Goal: Find contact information: Find contact information

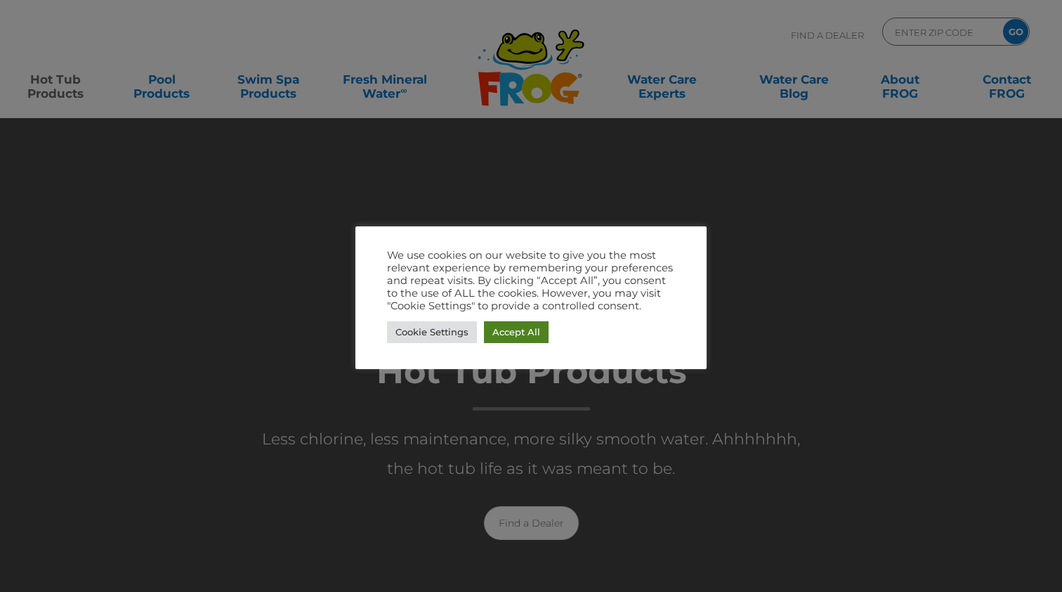
click at [515, 329] on link "Accept All" at bounding box center [516, 332] width 65 height 22
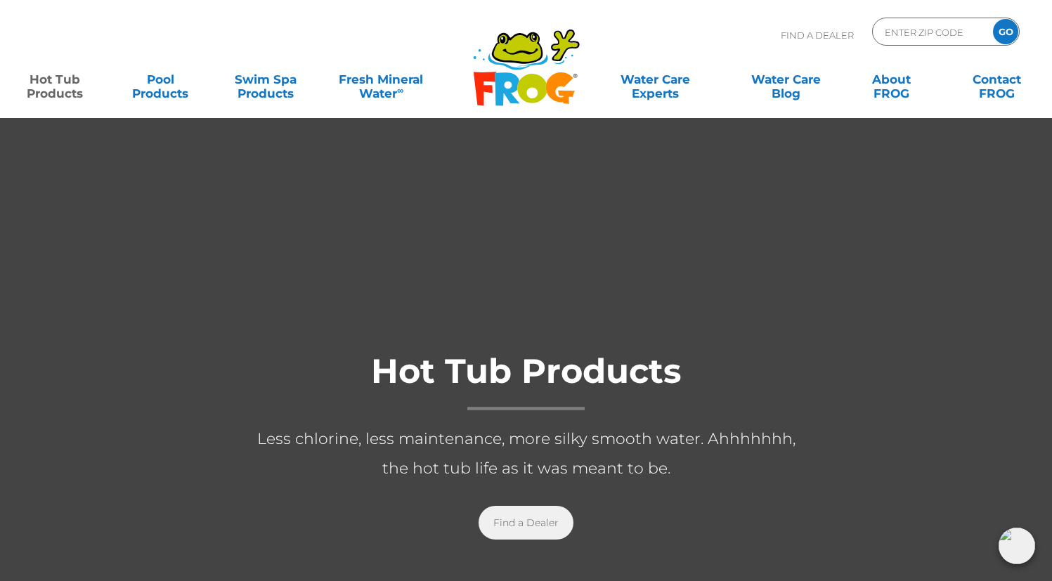
click at [560, 520] on link "Find a Dealer" at bounding box center [525, 523] width 95 height 34
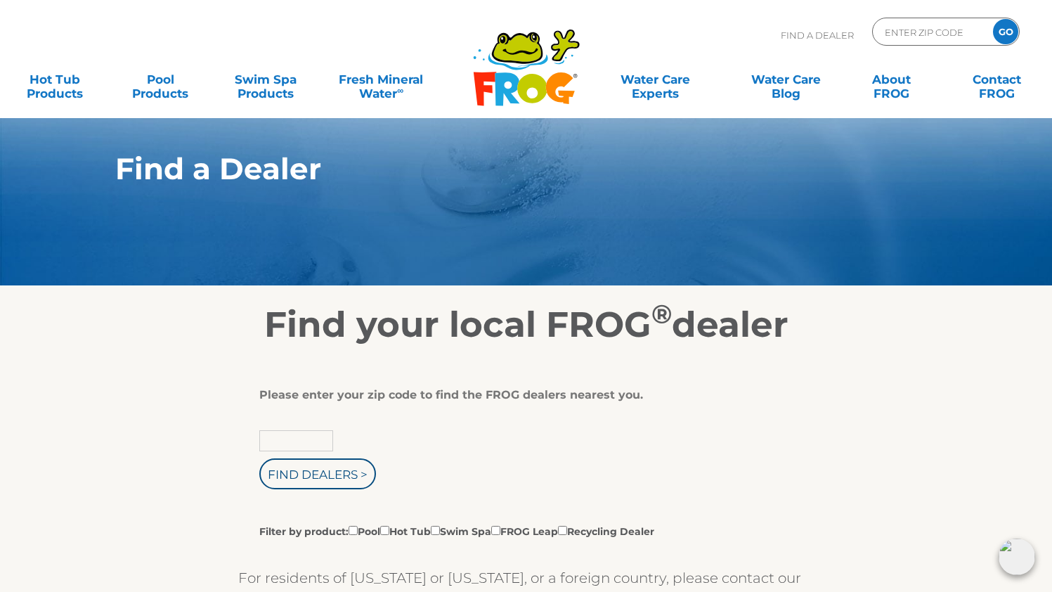
click at [304, 445] on input "text" at bounding box center [296, 440] width 74 height 21
type input "13039"
click at [358, 478] on input "Find Dealers >" at bounding box center [317, 473] width 117 height 31
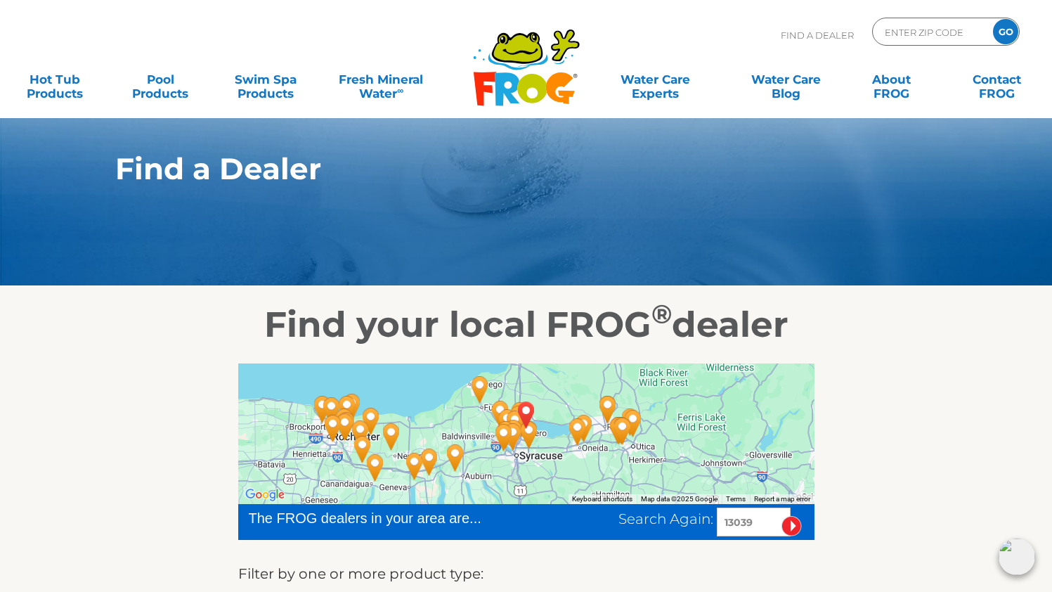
click at [550, 465] on div at bounding box center [526, 433] width 576 height 141
click at [554, 450] on div at bounding box center [526, 433] width 576 height 141
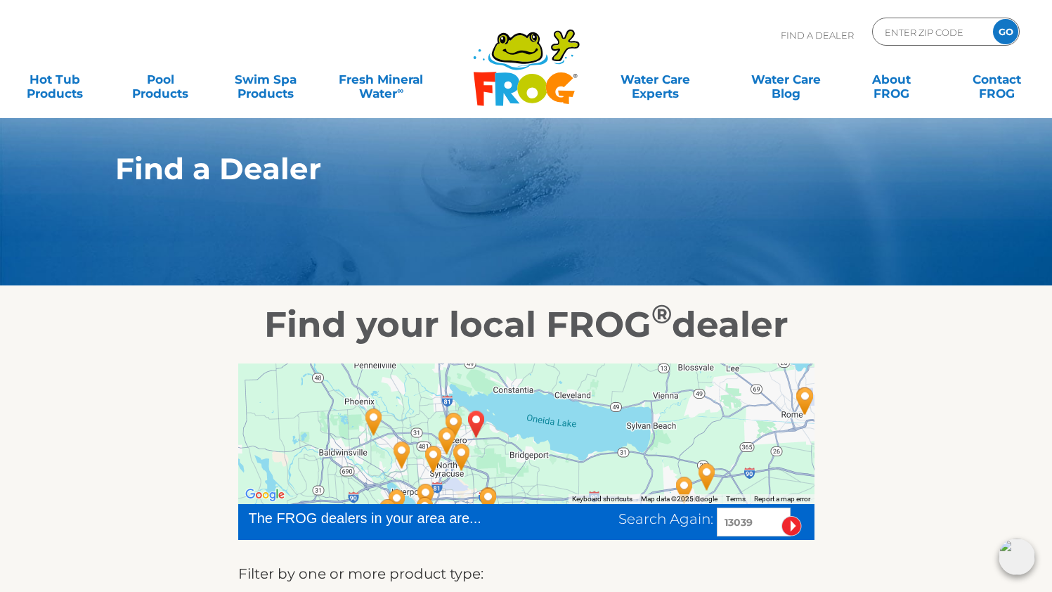
drag, startPoint x: 467, startPoint y: 410, endPoint x: 498, endPoint y: 467, distance: 64.1
click at [498, 467] on div at bounding box center [526, 433] width 576 height 141
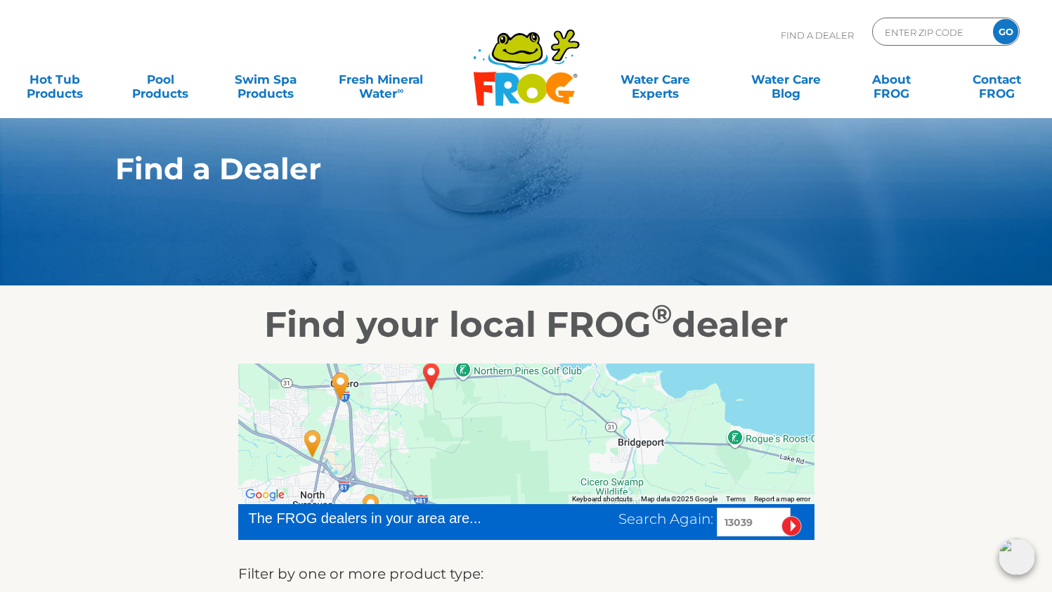
drag, startPoint x: 469, startPoint y: 418, endPoint x: 532, endPoint y: 464, distance: 78.0
click at [532, 464] on div at bounding box center [526, 433] width 576 height 141
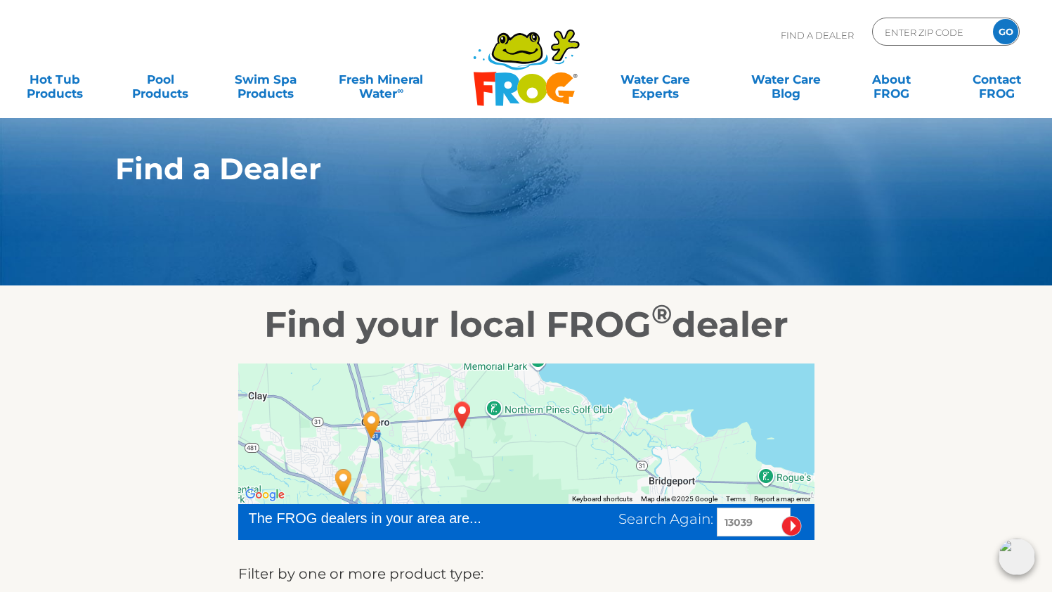
drag, startPoint x: 478, startPoint y: 441, endPoint x: 509, endPoint y: 482, distance: 51.7
click at [509, 482] on div at bounding box center [526, 433] width 576 height 141
click at [464, 412] on img "CICERO, NY 13039" at bounding box center [462, 416] width 32 height 38
click at [460, 412] on img "CICERO, NY 13039" at bounding box center [462, 416] width 32 height 38
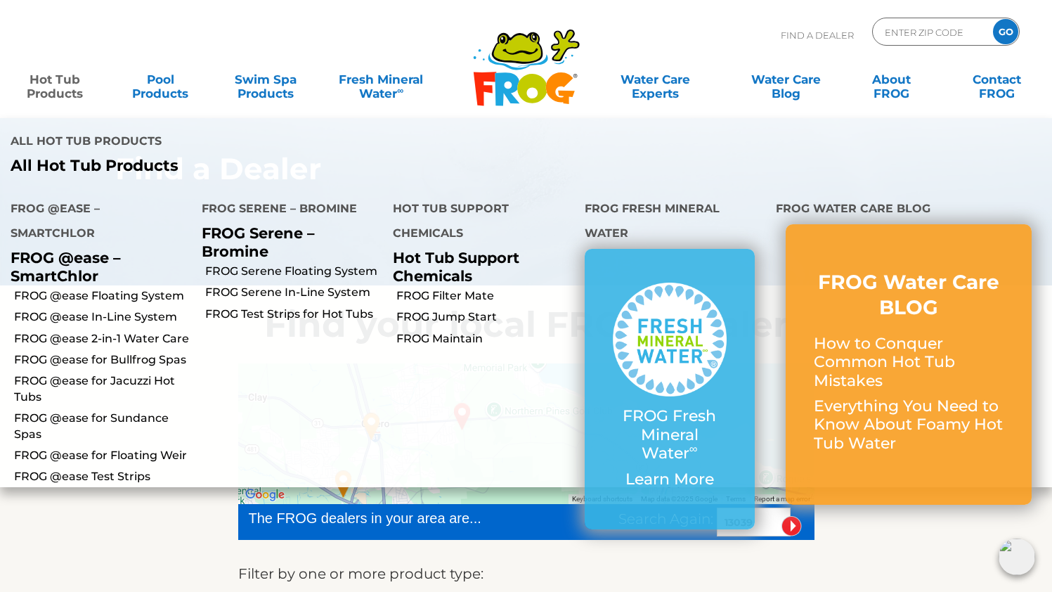
click at [72, 92] on link "Hot Tub Products" at bounding box center [55, 79] width 82 height 28
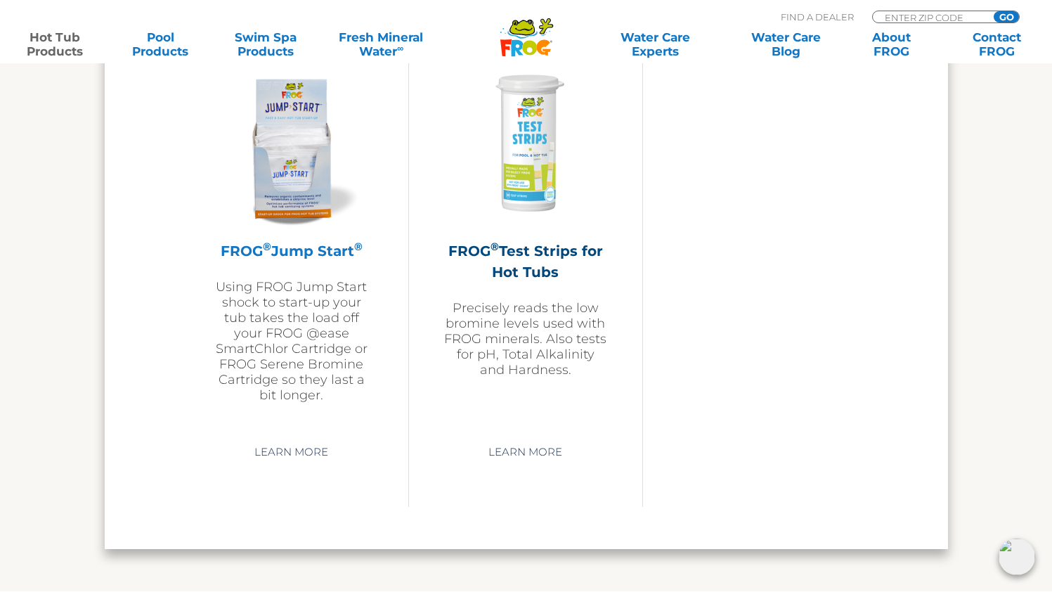
scroll to position [3463, 0]
click at [293, 262] on h2 "FROG ® Jump Start ®" at bounding box center [291, 251] width 163 height 21
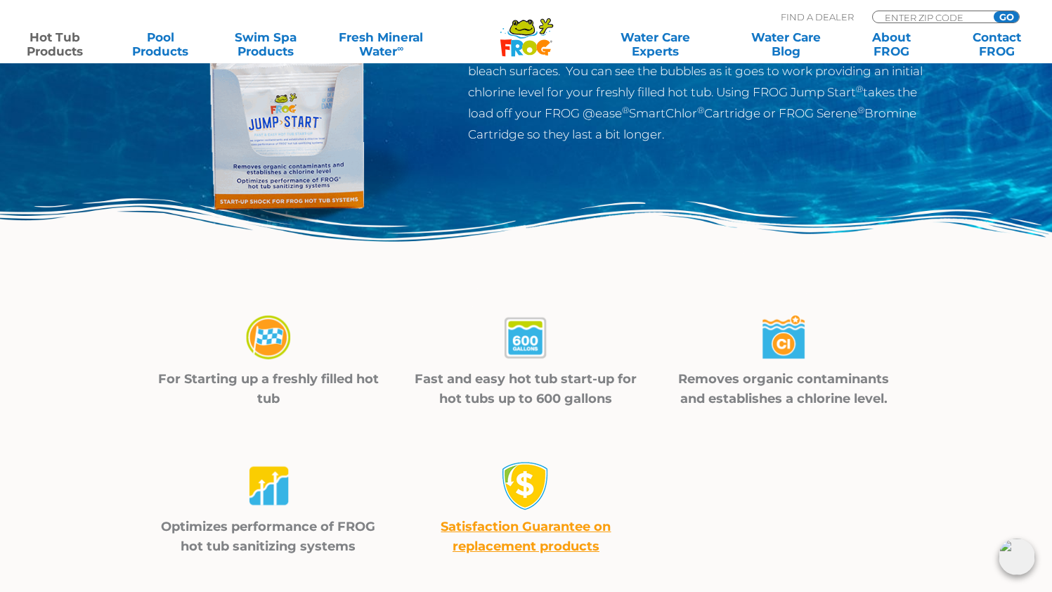
scroll to position [265, 0]
click at [896, 17] on input "Zip Code Form" at bounding box center [930, 17] width 95 height 12
type input "13039"
click at [1006, 17] on input "GO" at bounding box center [1005, 16] width 25 height 11
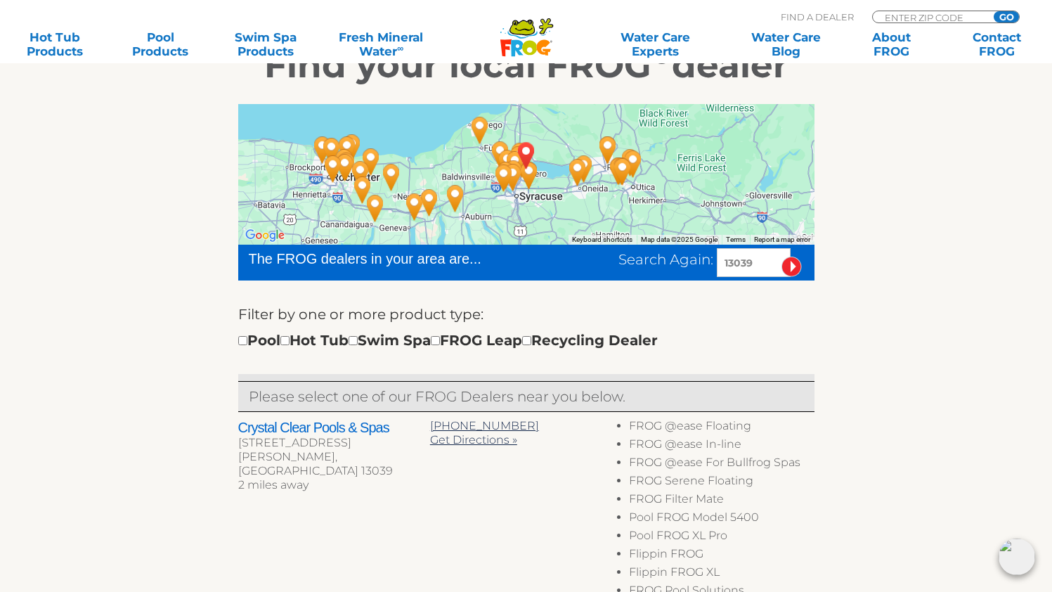
scroll to position [261, 0]
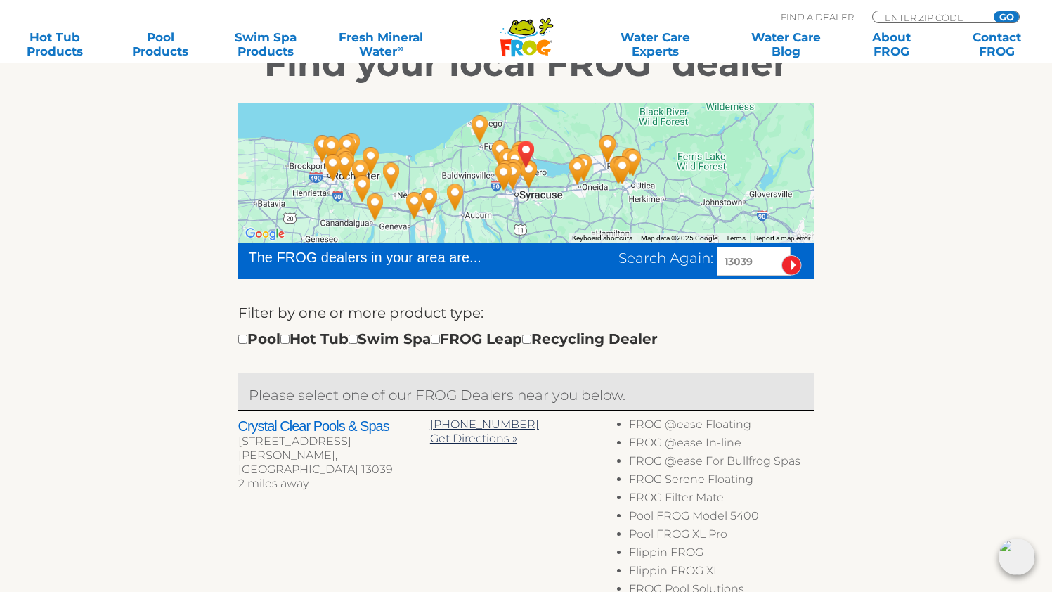
click at [440, 341] on input "checkbox" at bounding box center [435, 338] width 9 height 9
checkbox input "true"
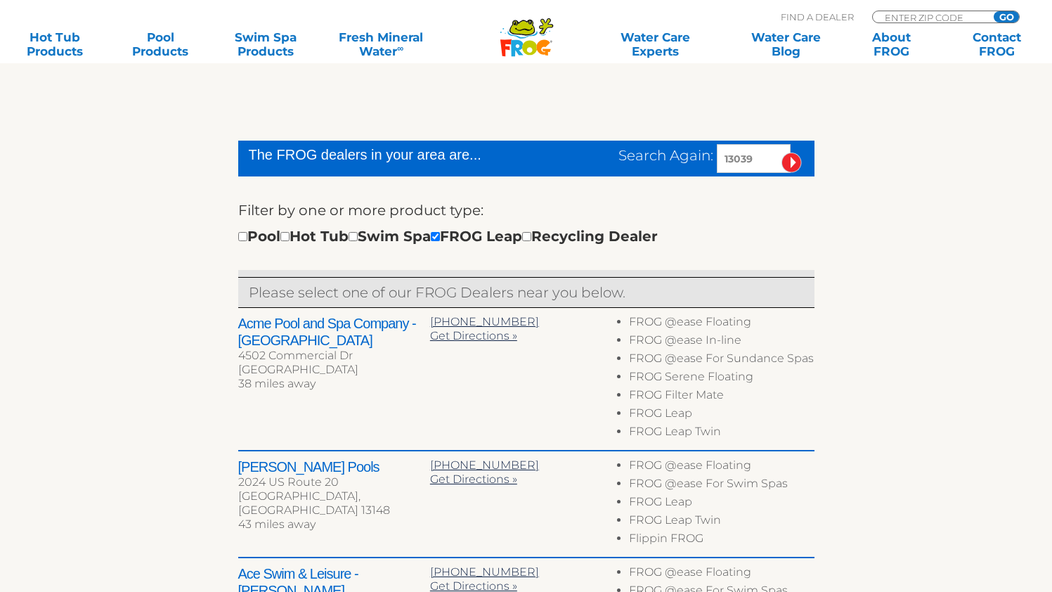
click at [294, 339] on h2 "Acme Pool and Spa Company - [GEOGRAPHIC_DATA]" at bounding box center [334, 332] width 192 height 34
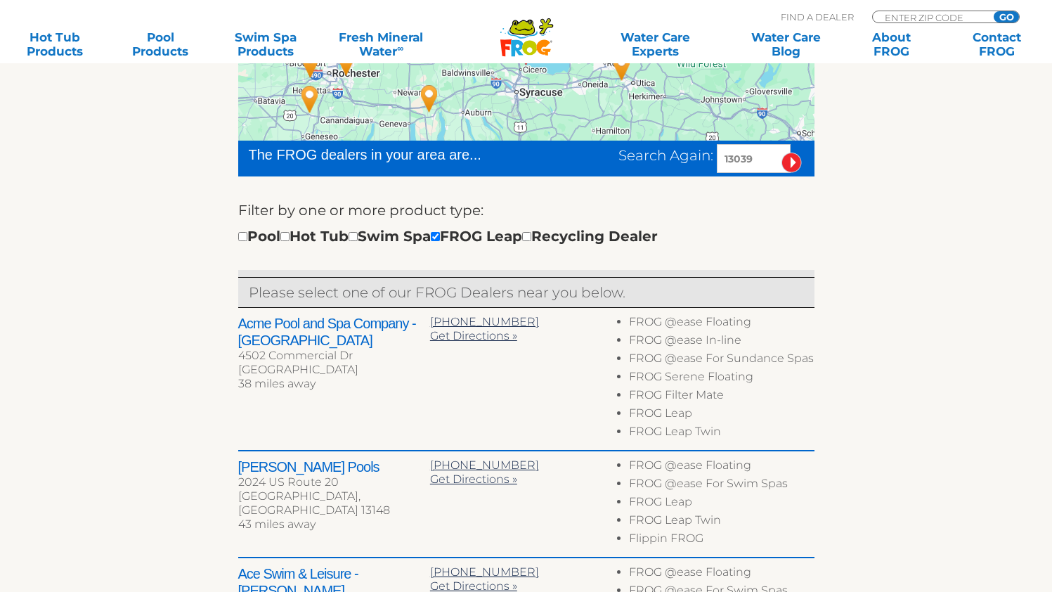
scroll to position [363, 0]
click at [289, 238] on input "checkbox" at bounding box center [284, 236] width 9 height 9
checkbox input "true"
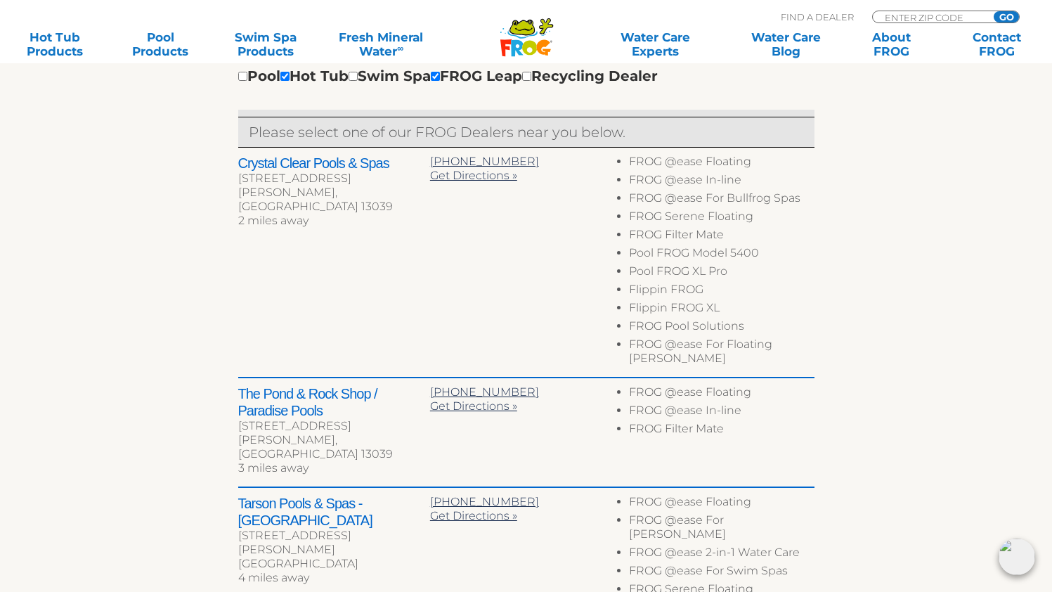
scroll to position [523, 0]
